Goal: Task Accomplishment & Management: Complete application form

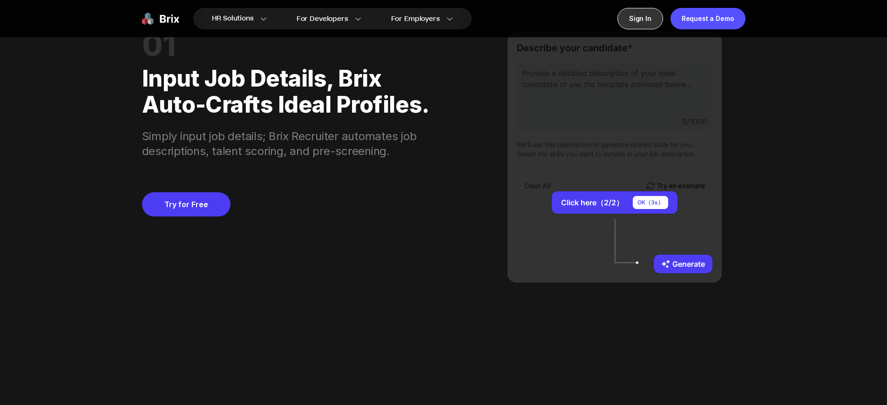
click at [643, 19] on div "Sign In" at bounding box center [640, 18] width 46 height 21
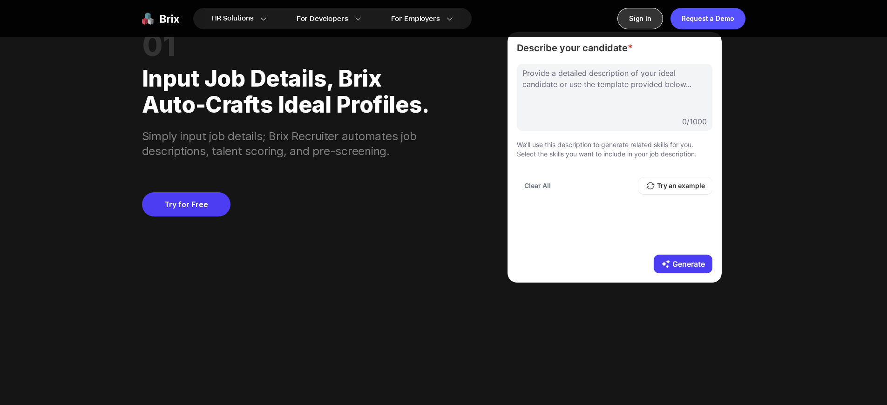
click at [643, 19] on div "Sign In" at bounding box center [640, 18] width 46 height 21
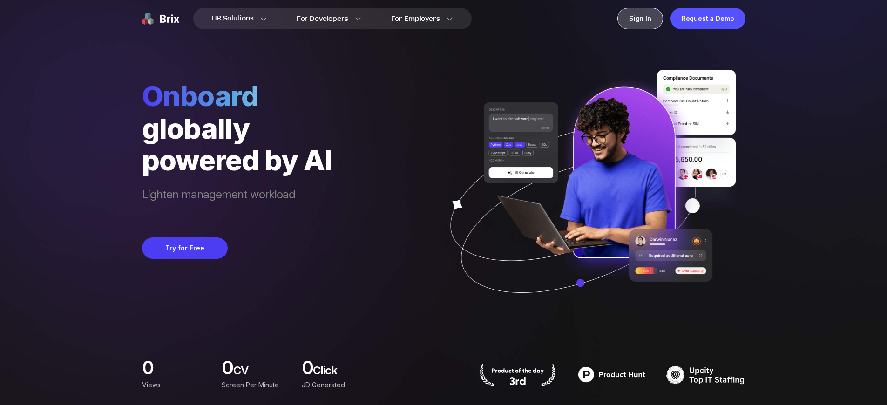
click at [643, 19] on div "Sign In" at bounding box center [640, 18] width 46 height 21
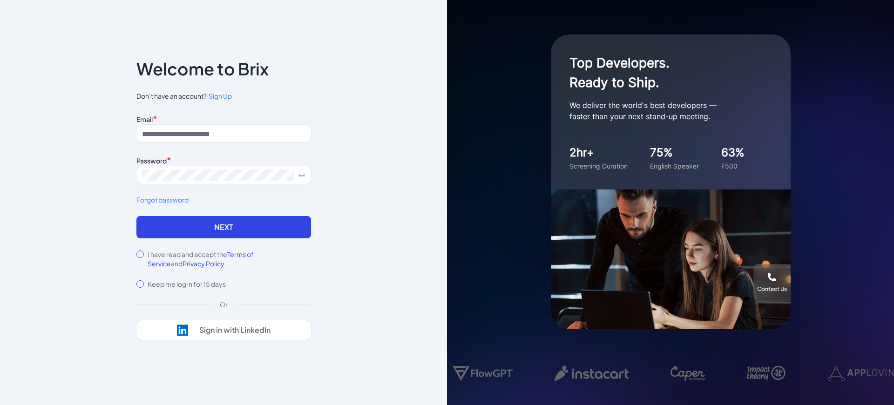
click at [229, 259] on label "I have read and accept the Terms of Service and Privacy Policy" at bounding box center [229, 258] width 163 height 19
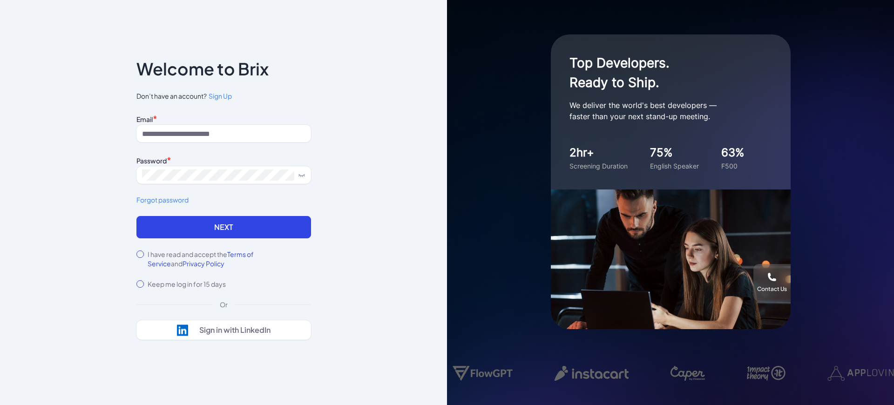
click at [229, 259] on label "I have read and accept the Terms of Service and Privacy Policy" at bounding box center [229, 258] width 163 height 19
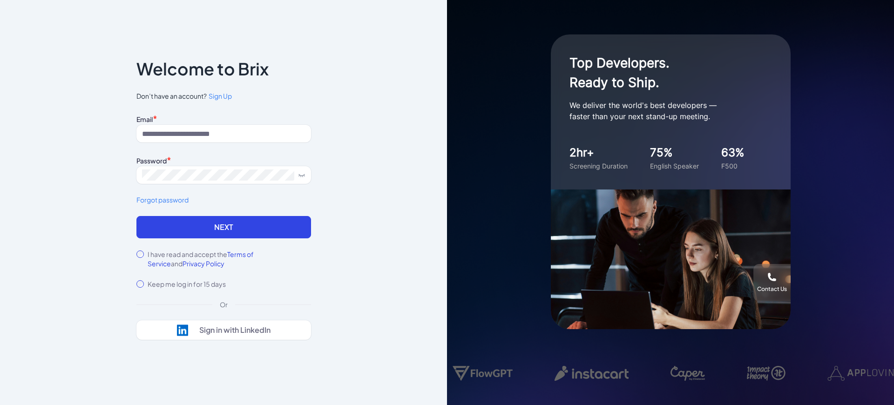
click at [229, 259] on label "I have read and accept the Terms of Service and Privacy Policy" at bounding box center [229, 258] width 163 height 19
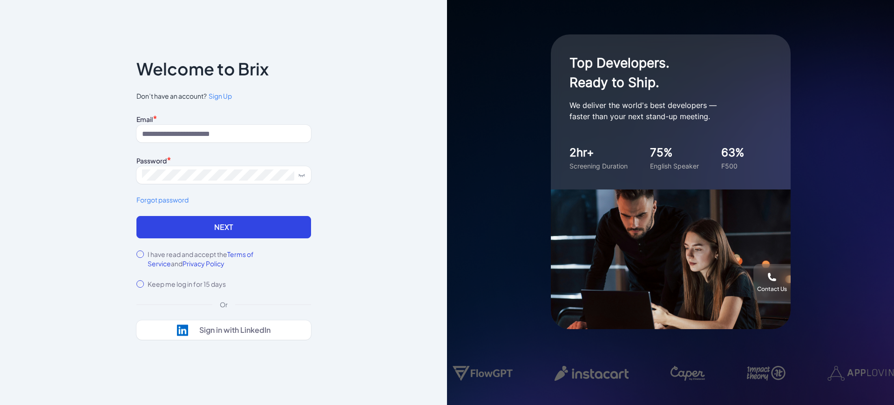
click at [229, 259] on label "I have read and accept the Terms of Service and Privacy Policy" at bounding box center [229, 258] width 163 height 19
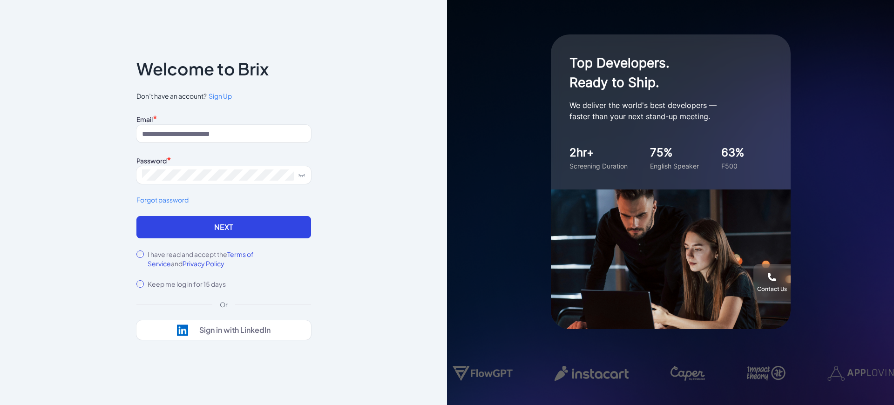
click at [229, 259] on label "I have read and accept the Terms of Service and Privacy Policy" at bounding box center [229, 258] width 163 height 19
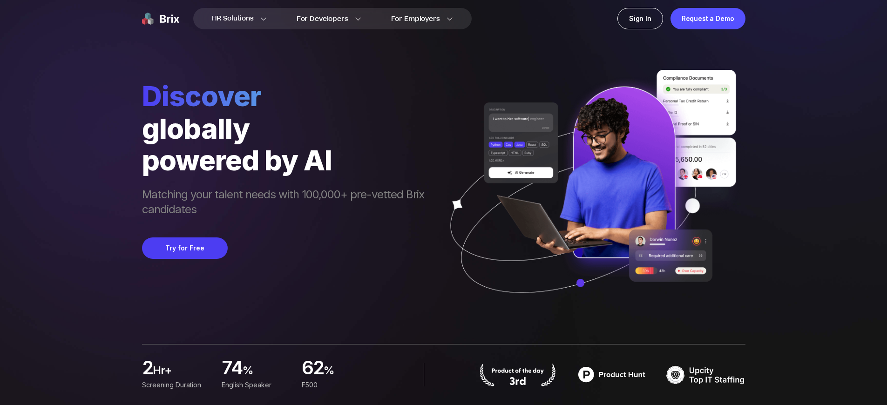
click at [643, 19] on div "Sign In" at bounding box center [640, 18] width 46 height 21
